Goal: Navigation & Orientation: Understand site structure

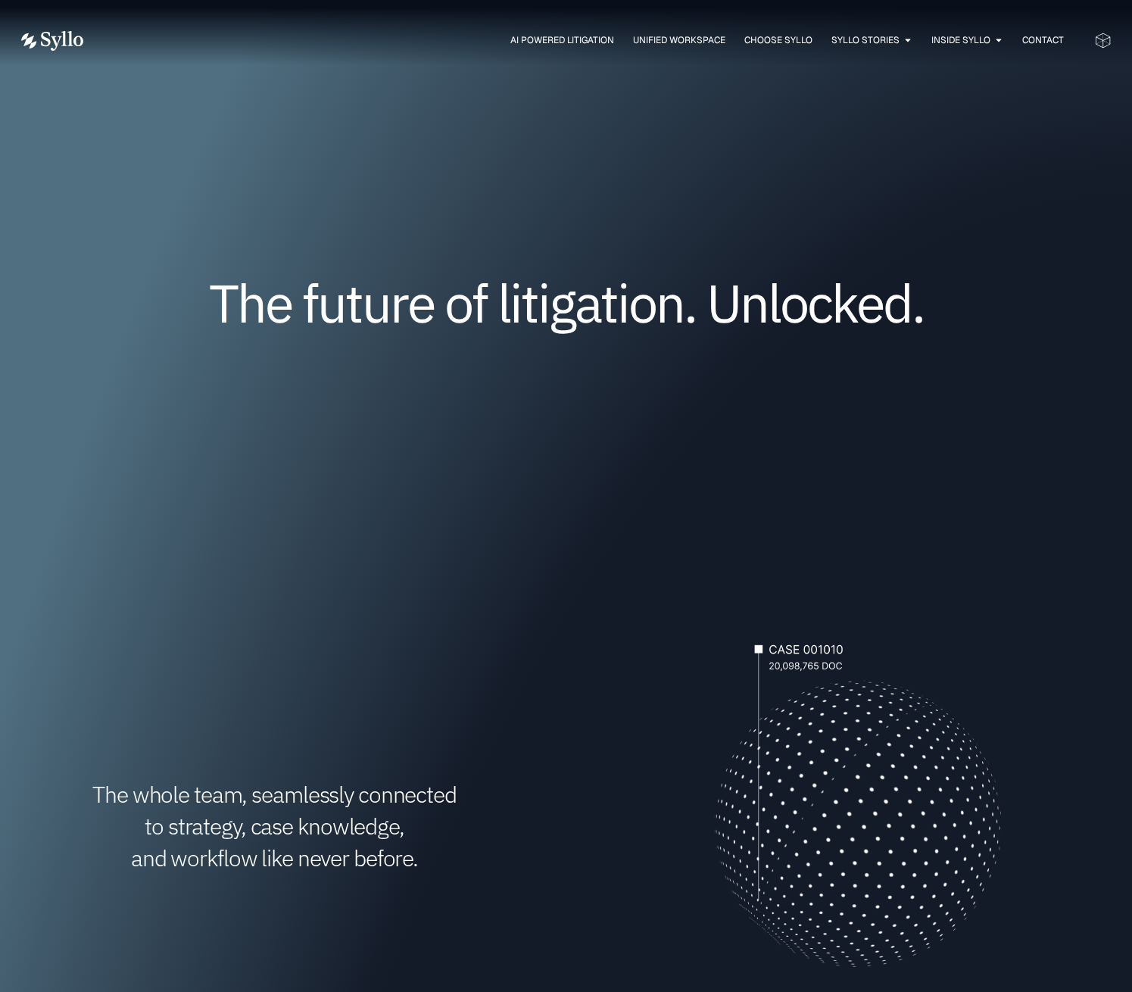
click at [1058, 41] on span "Contact" at bounding box center [1043, 40] width 42 height 14
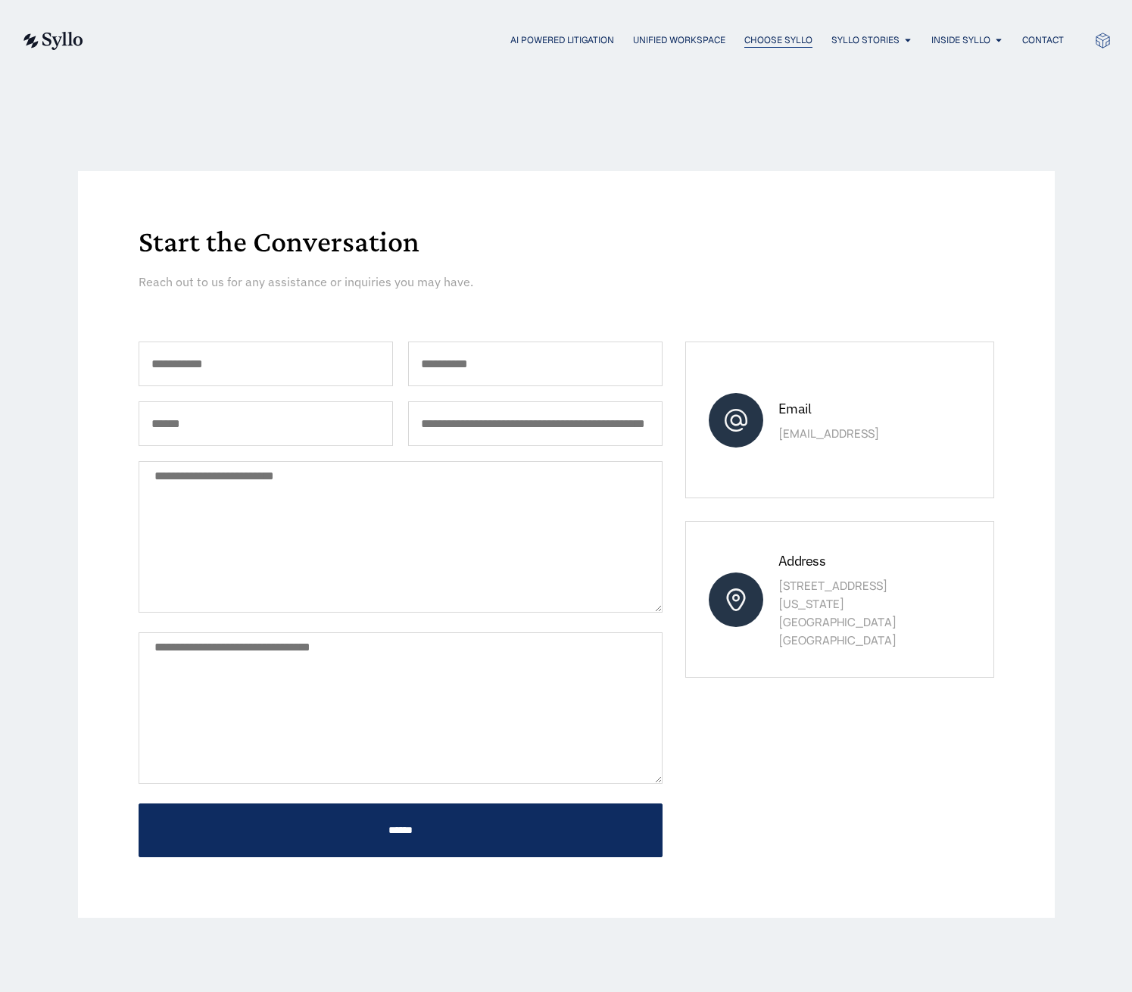
click at [780, 44] on span "Choose Syllo" at bounding box center [778, 40] width 68 height 14
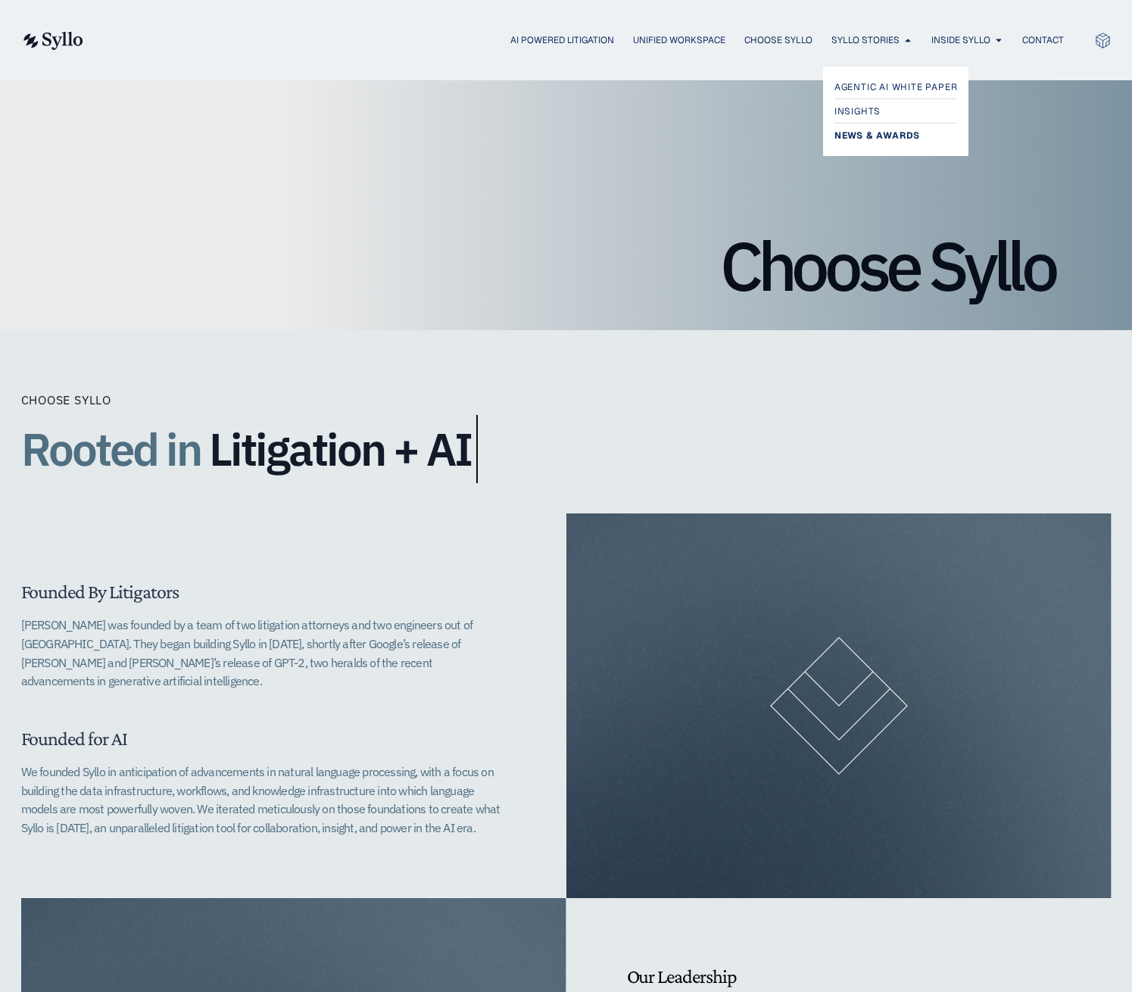
click at [891, 137] on span "News & Awards" at bounding box center [877, 135] width 86 height 18
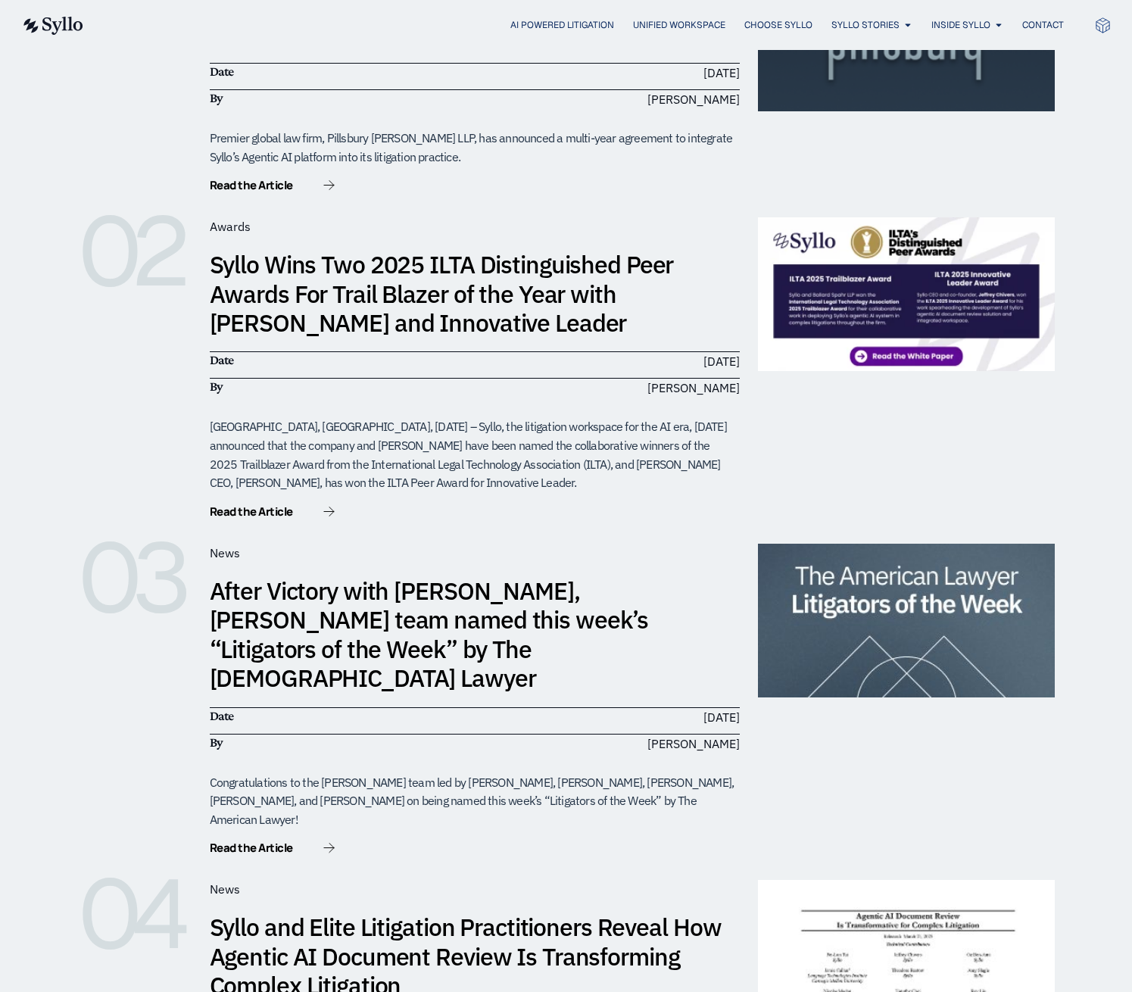
scroll to position [230, 0]
